Goal: Find specific fact: Find specific fact

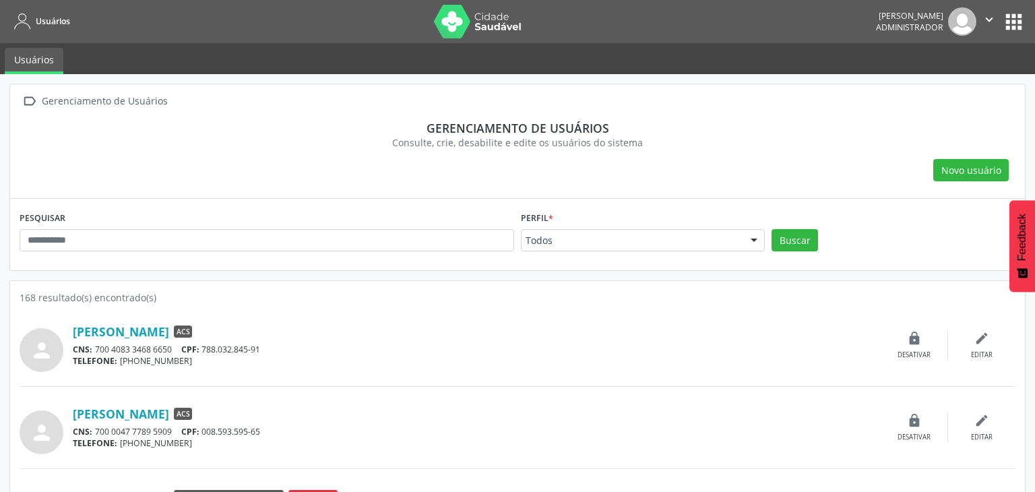
click at [350, 235] on input "text" at bounding box center [267, 240] width 494 height 23
click at [764, 229] on button "Buscar" at bounding box center [787, 240] width 46 height 23
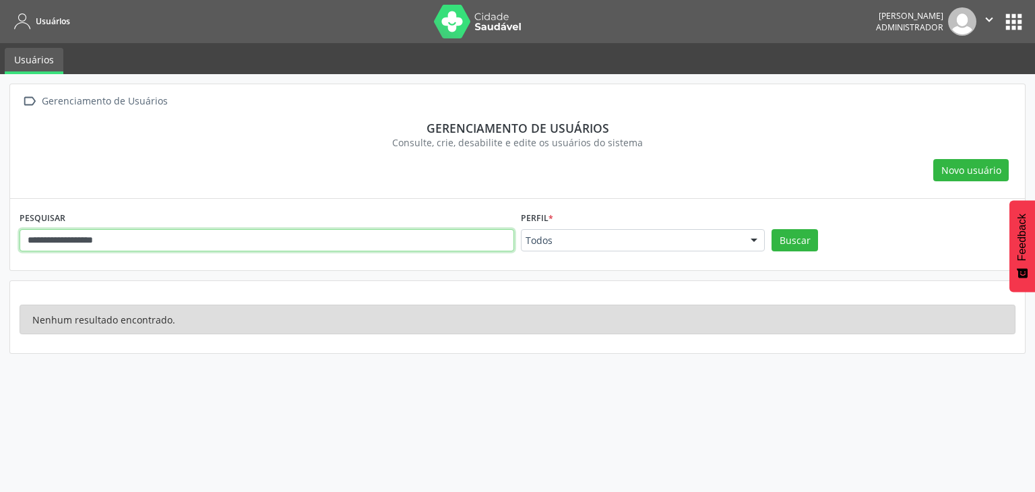
drag, startPoint x: 140, startPoint y: 240, endPoint x: 46, endPoint y: 244, distance: 94.4
click at [46, 244] on input "**********" at bounding box center [267, 240] width 494 height 23
type input "****"
click at [771, 229] on button "Buscar" at bounding box center [794, 240] width 46 height 23
click at [78, 238] on input "****" at bounding box center [267, 240] width 494 height 23
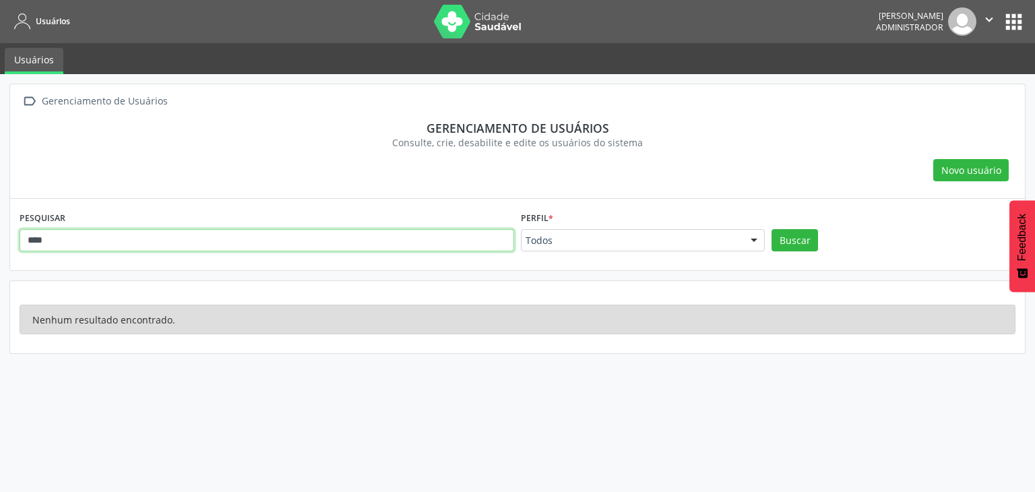
drag, startPoint x: 42, startPoint y: 234, endPoint x: 2, endPoint y: 224, distance: 41.0
click at [2, 224] on div " Gerenciamento de Usuários Gerenciamento de usuários Consulte, crie, desabilit…" at bounding box center [517, 283] width 1035 height 418
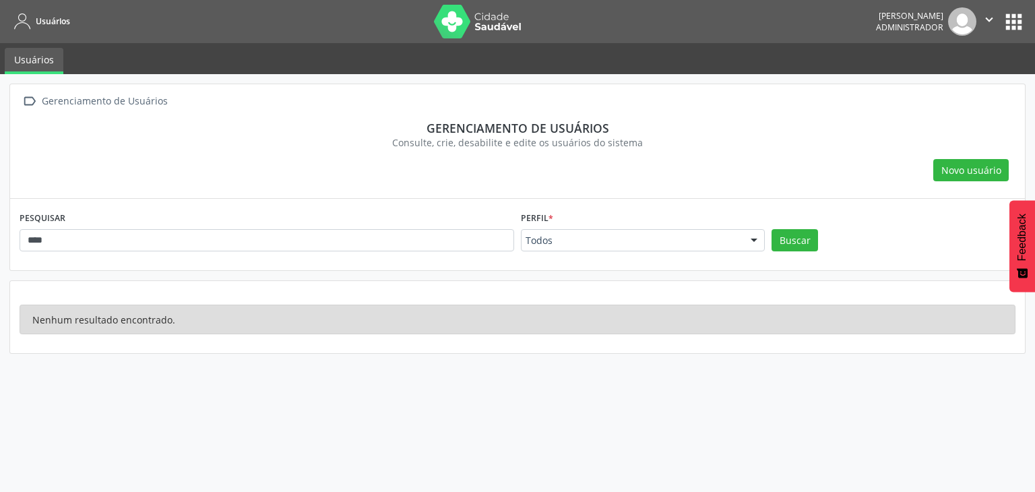
click at [1026, 9] on nav "Usuários [PERSON_NAME] Administrador  Configurações Sair apps" at bounding box center [517, 21] width 1035 height 43
click at [1016, 17] on button "apps" at bounding box center [1014, 22] width 24 height 24
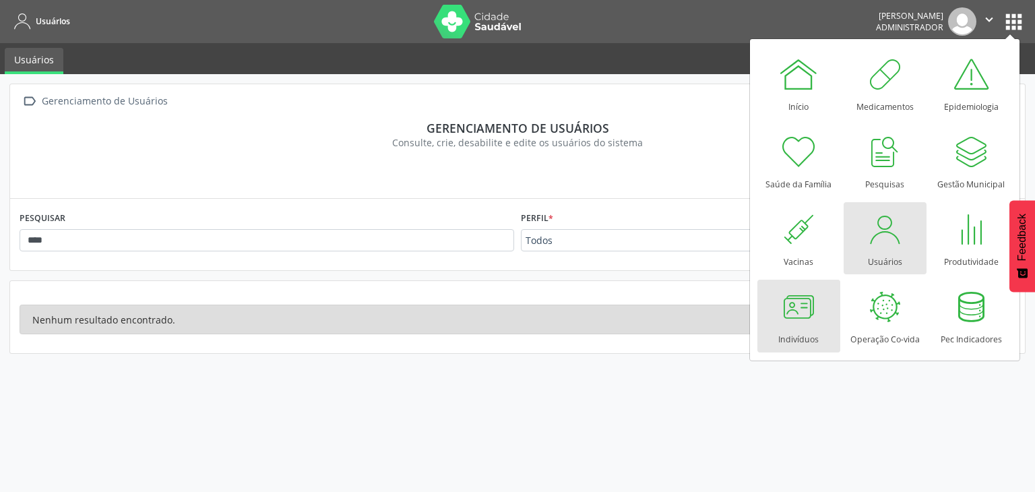
click at [785, 296] on div at bounding box center [798, 306] width 40 height 40
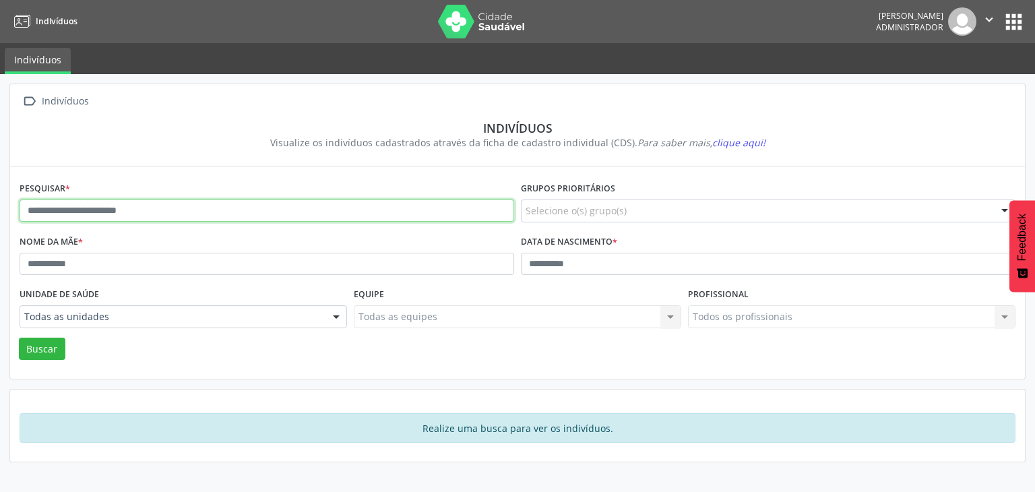
click at [387, 205] on input "text" at bounding box center [267, 210] width 494 height 23
paste input "**********"
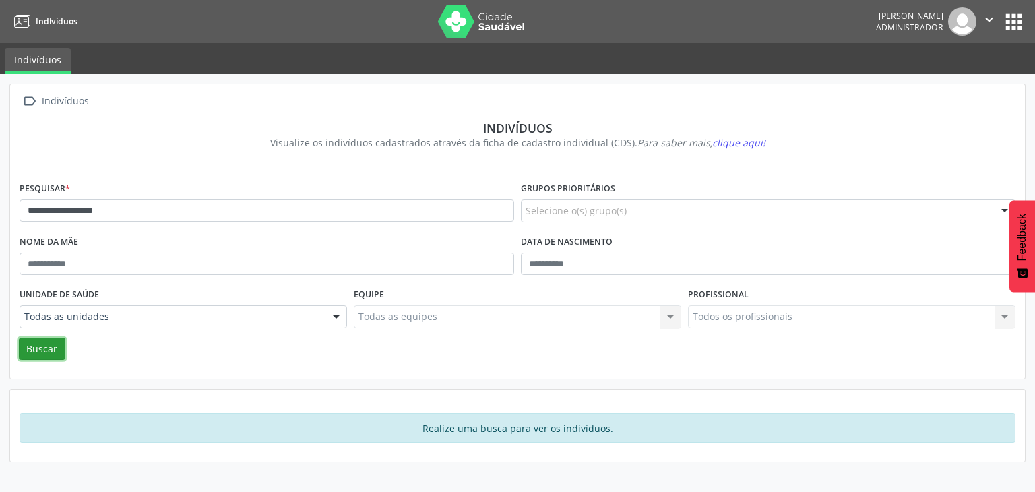
click at [51, 346] on button "Buscar" at bounding box center [42, 348] width 46 height 23
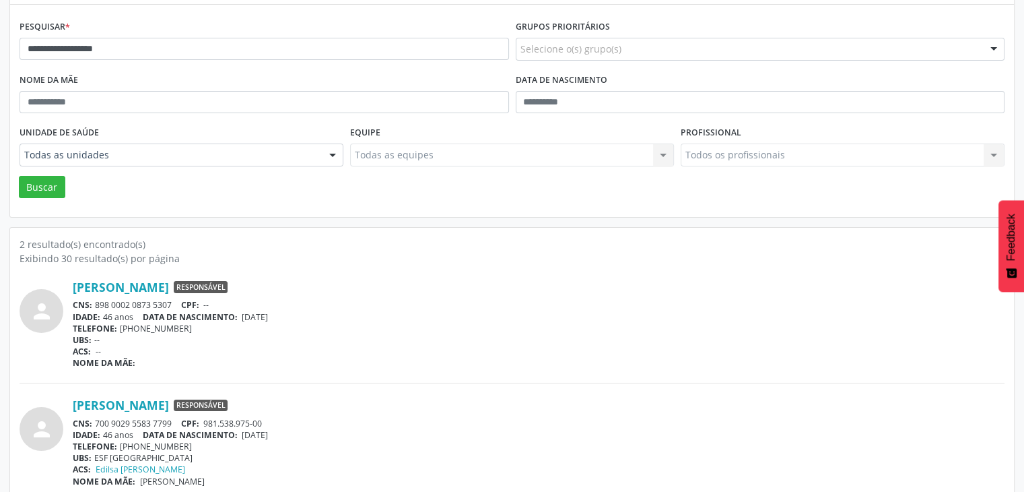
scroll to position [175, 0]
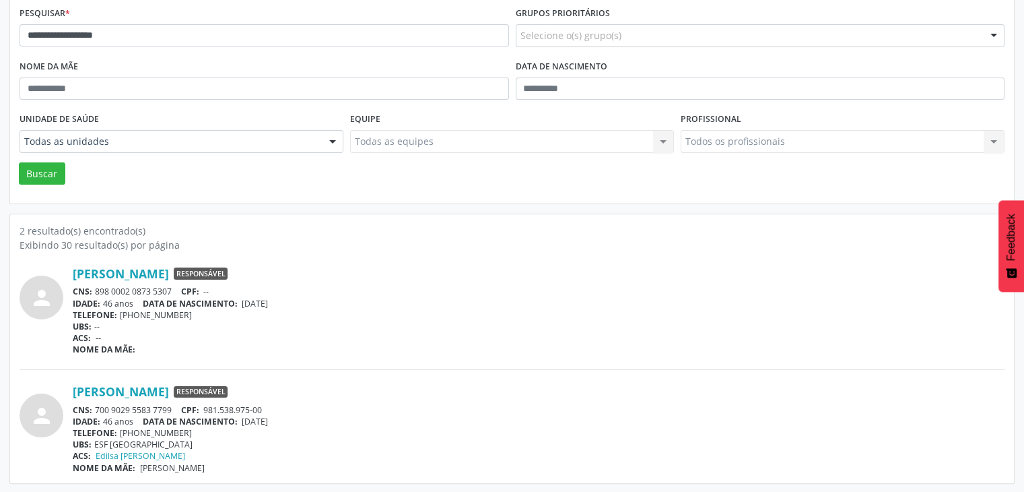
drag, startPoint x: 70, startPoint y: 290, endPoint x: 90, endPoint y: 288, distance: 20.4
click at [90, 288] on div "person Janciney dos Santos Responsável CNS: 898 0002 0873 5307 CPF: -- IDADE: 4…" at bounding box center [512, 310] width 985 height 89
click at [81, 296] on div at bounding box center [81, 296] width 0 height 0
click at [100, 286] on div "CNS: 898 0002 0873 5307 CPF: --" at bounding box center [539, 291] width 932 height 11
click at [90, 292] on span "CNS:" at bounding box center [83, 291] width 20 height 11
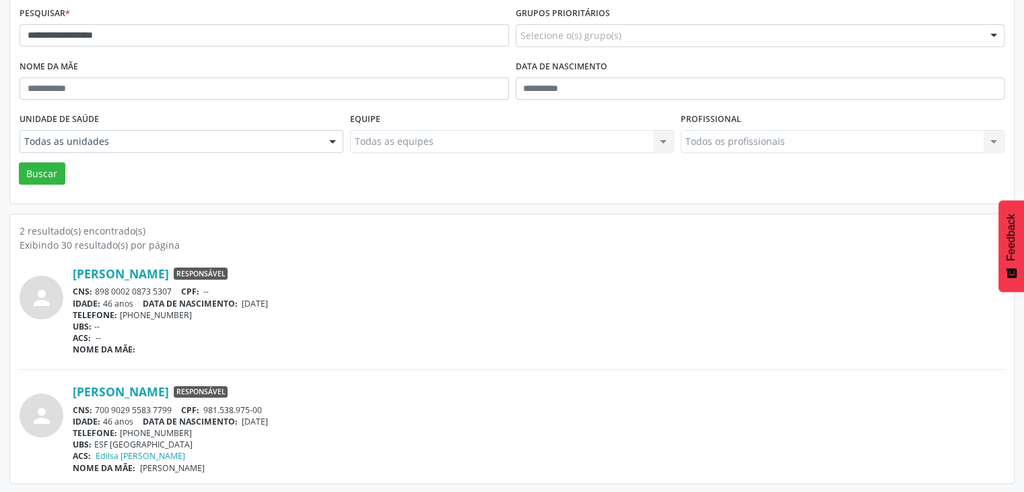
drag, startPoint x: 96, startPoint y: 407, endPoint x: 162, endPoint y: 408, distance: 66.0
click at [162, 408] on div "CNS: 700 9029 5583 7799 CPF: 981.538.975-00" at bounding box center [539, 409] width 932 height 11
drag, startPoint x: 259, startPoint y: 407, endPoint x: 199, endPoint y: 408, distance: 59.3
click at [199, 408] on div "CNS: 700 9029 5583 7799 CPF: 981.538.975-00" at bounding box center [539, 409] width 932 height 11
drag, startPoint x: 97, startPoint y: 287, endPoint x: 175, endPoint y: 290, distance: 78.2
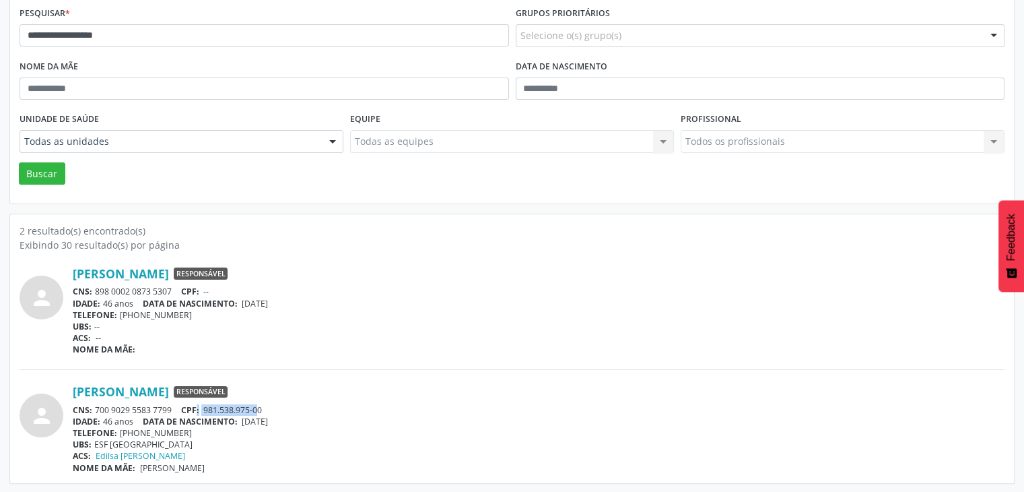
click at [175, 290] on div "CNS: 898 0002 0873 5307 CPF: --" at bounding box center [539, 291] width 932 height 11
drag, startPoint x: 92, startPoint y: 410, endPoint x: 132, endPoint y: 346, distance: 75.9
click at [172, 407] on div "CNS: 700 9029 5583 7799 CPF: 981.538.975-00" at bounding box center [539, 409] width 932 height 11
drag, startPoint x: 104, startPoint y: 290, endPoint x: 171, endPoint y: 290, distance: 66.7
click at [171, 290] on div "CNS: 898 0002 0873 5307 CPF: --" at bounding box center [539, 291] width 932 height 11
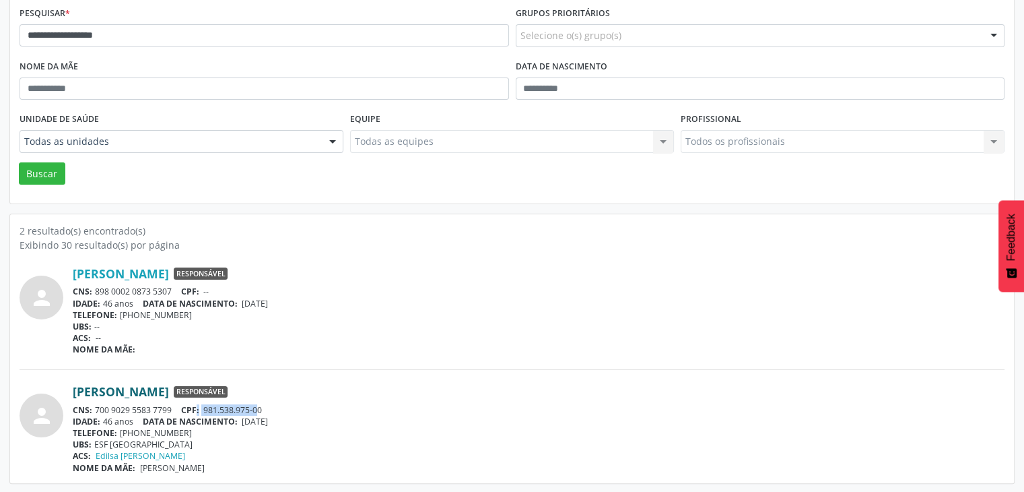
drag, startPoint x: 96, startPoint y: 412, endPoint x: 164, endPoint y: 394, distance: 71.1
click at [172, 410] on div "CNS: 700 9029 5583 7799 CPF: 981.538.975-00" at bounding box center [539, 409] width 932 height 11
drag, startPoint x: 93, startPoint y: 289, endPoint x: 111, endPoint y: 292, distance: 18.4
click at [111, 292] on div "CNS: 898 0002 0873 5307 CPF: --" at bounding box center [539, 291] width 932 height 11
click at [129, 325] on div "UBS: --" at bounding box center [539, 326] width 932 height 11
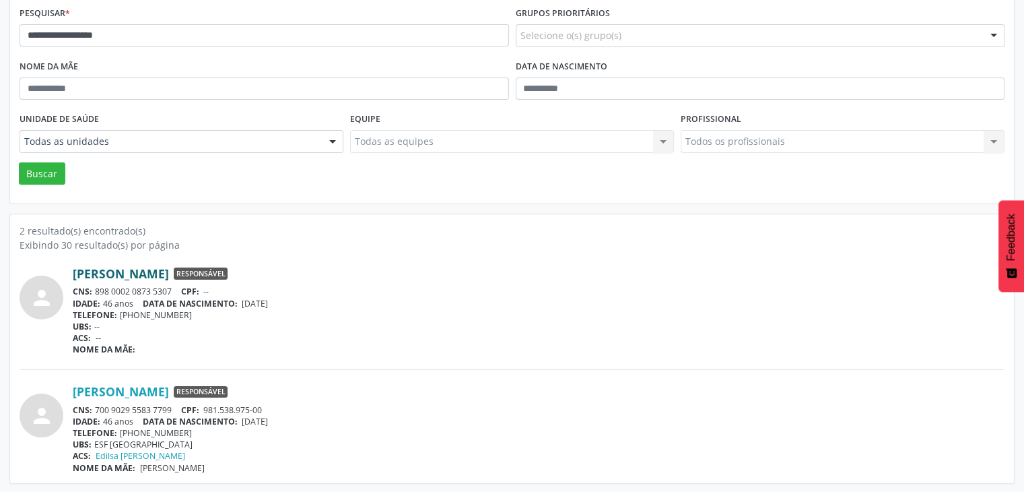
drag, startPoint x: 97, startPoint y: 291, endPoint x: 181, endPoint y: 269, distance: 86.9
click at [170, 287] on div "CNS: 898 0002 0873 5307 CPF: --" at bounding box center [539, 291] width 932 height 11
copy div "898 0002 0873 530"
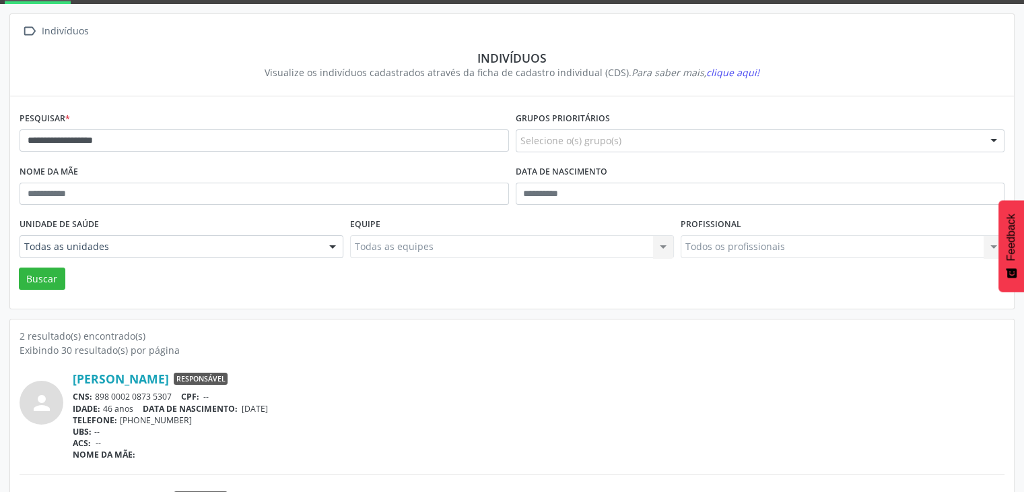
scroll to position [0, 0]
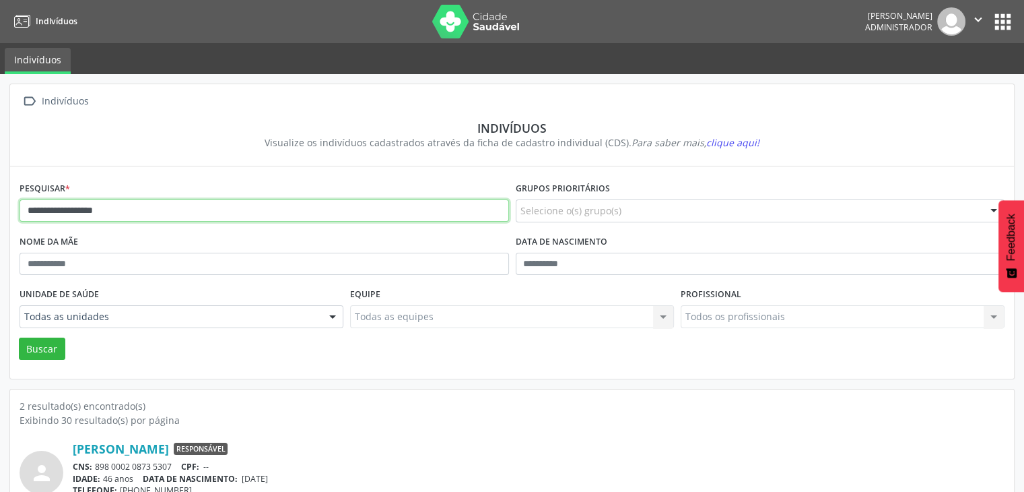
drag, startPoint x: 160, startPoint y: 215, endPoint x: 3, endPoint y: 205, distance: 157.2
click at [2, 204] on div "**********" at bounding box center [512, 371] width 1024 height 594
paste input "text"
drag, startPoint x: 47, startPoint y: 210, endPoint x: 66, endPoint y: 204, distance: 19.8
click at [48, 210] on input "**********" at bounding box center [265, 210] width 490 height 23
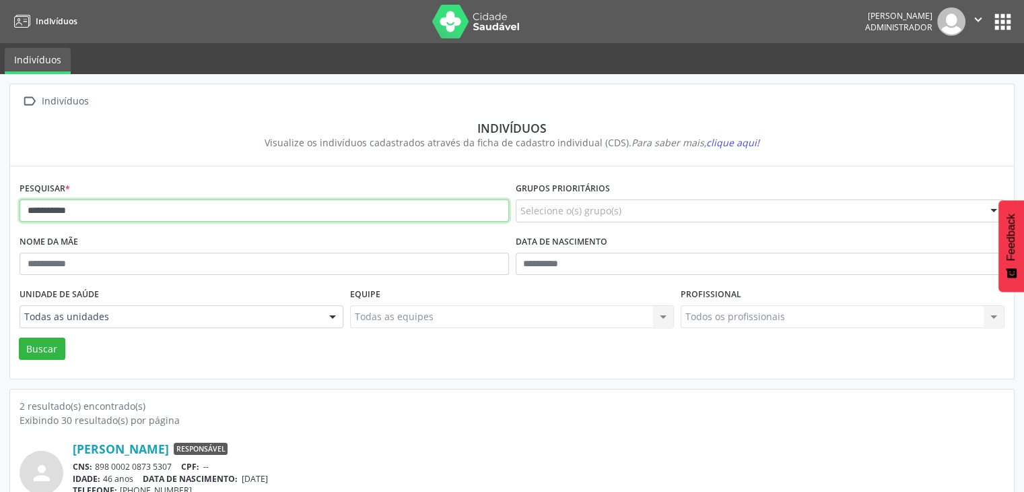
type input "**********"
click at [19, 337] on button "Buscar" at bounding box center [42, 348] width 46 height 23
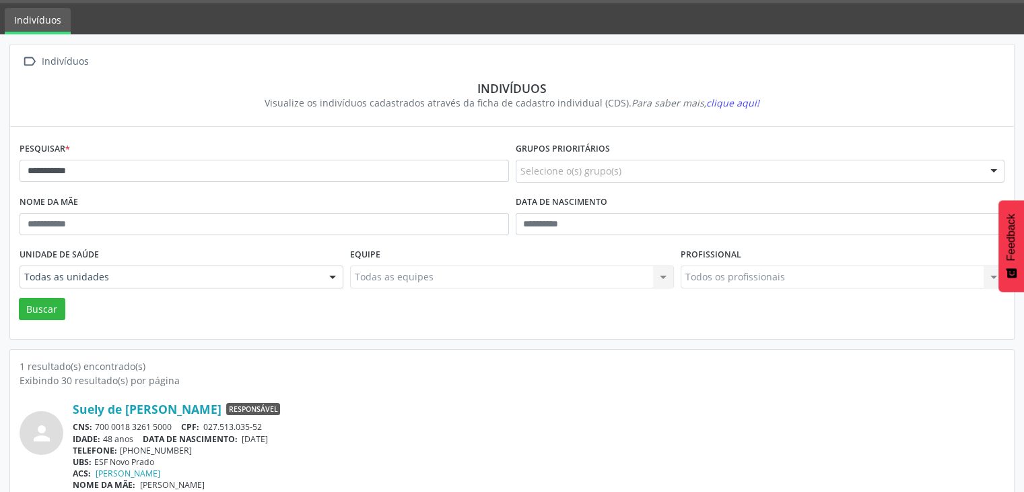
scroll to position [57, 0]
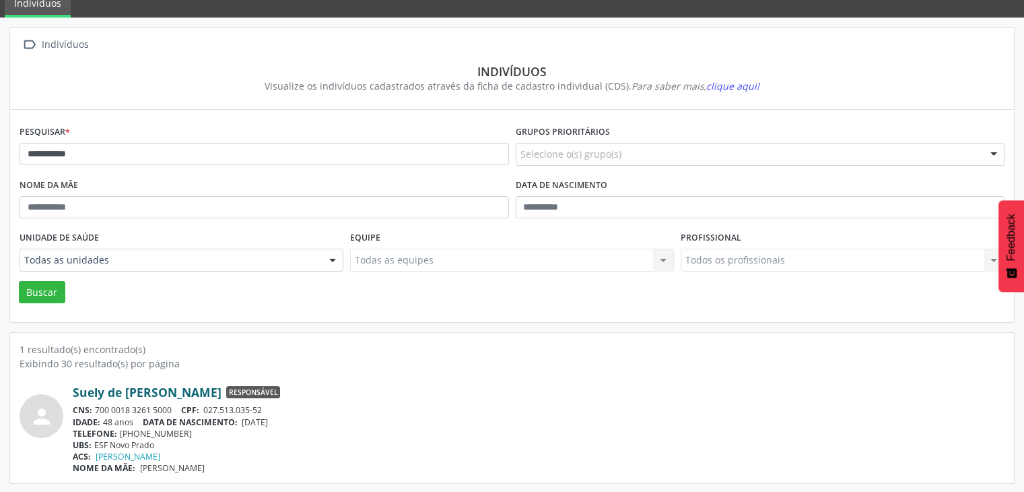
click at [118, 387] on link "Suely de Jesus Barbosa" at bounding box center [147, 392] width 149 height 15
